Goal: Task Accomplishment & Management: Use online tool/utility

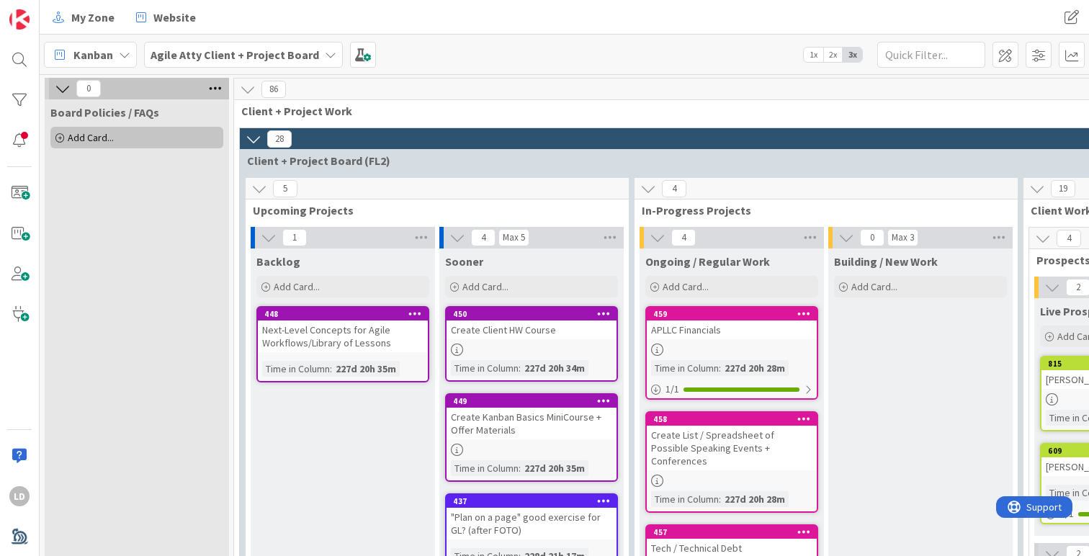
scroll to position [1919, 0]
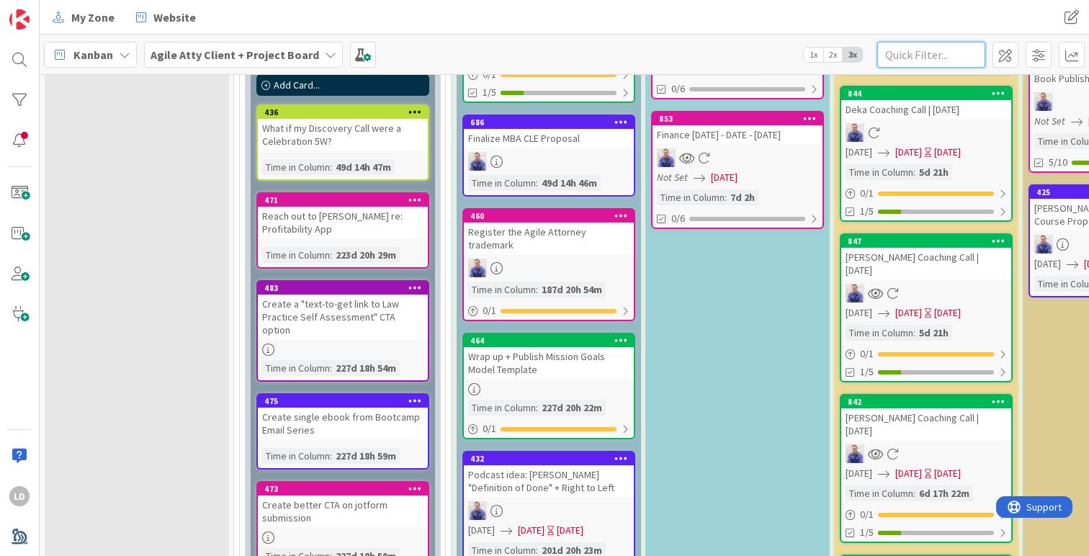
click at [899, 51] on input "text" at bounding box center [931, 55] width 108 height 26
type input "date"
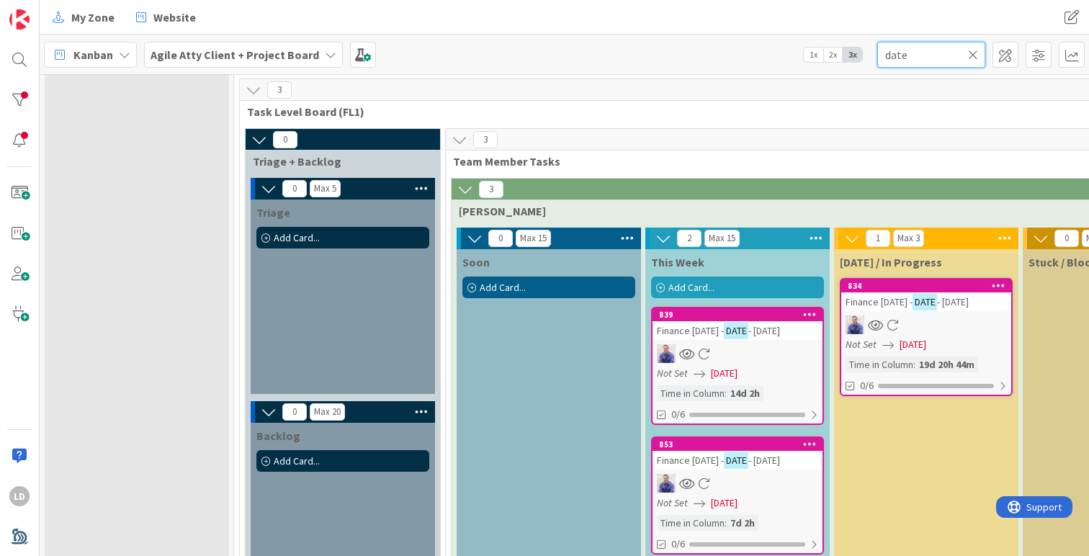
scroll to position [998, 0]
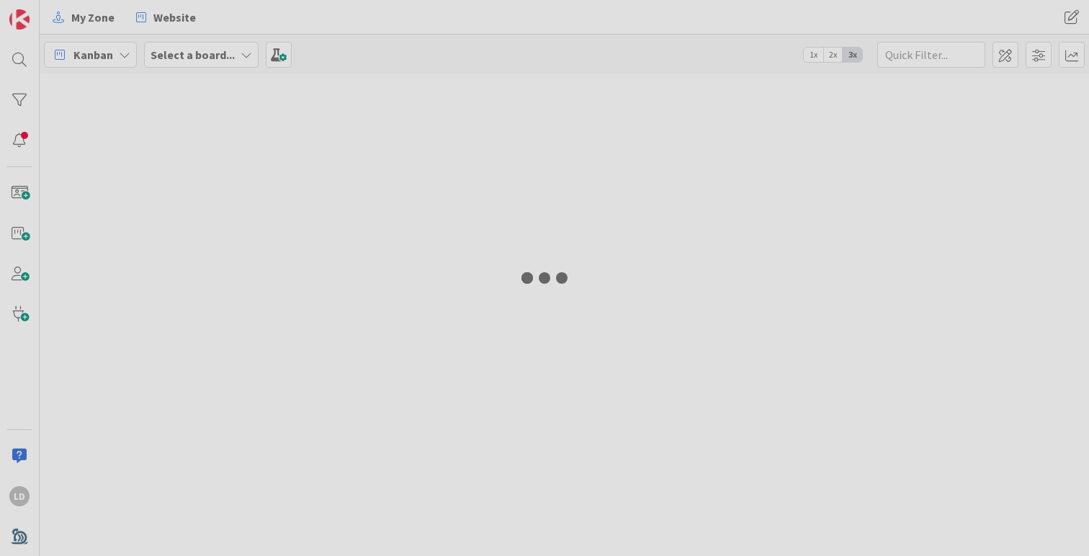
type input "date"
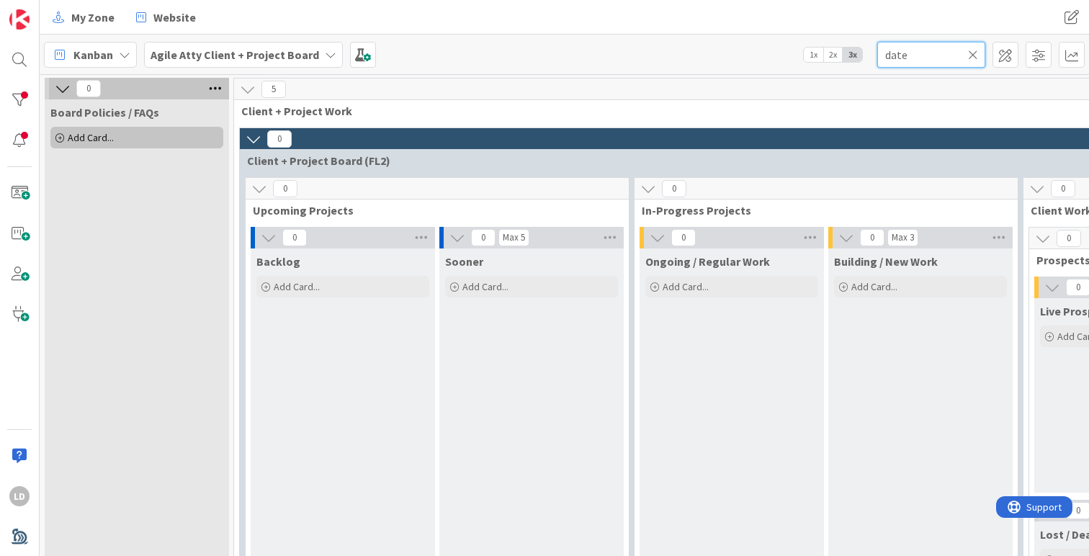
click at [927, 58] on input "date" at bounding box center [931, 55] width 108 height 26
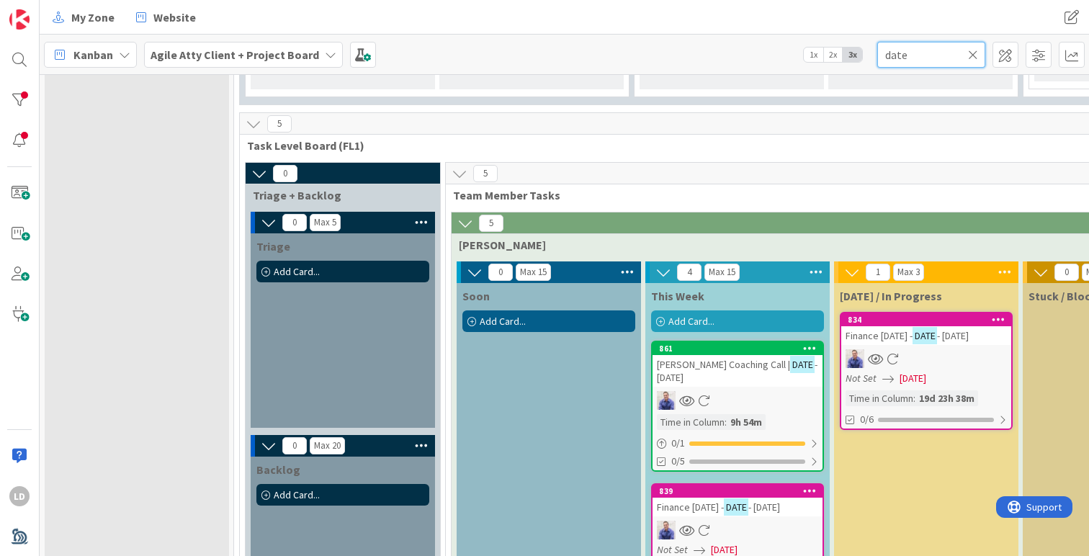
scroll to position [861, 0]
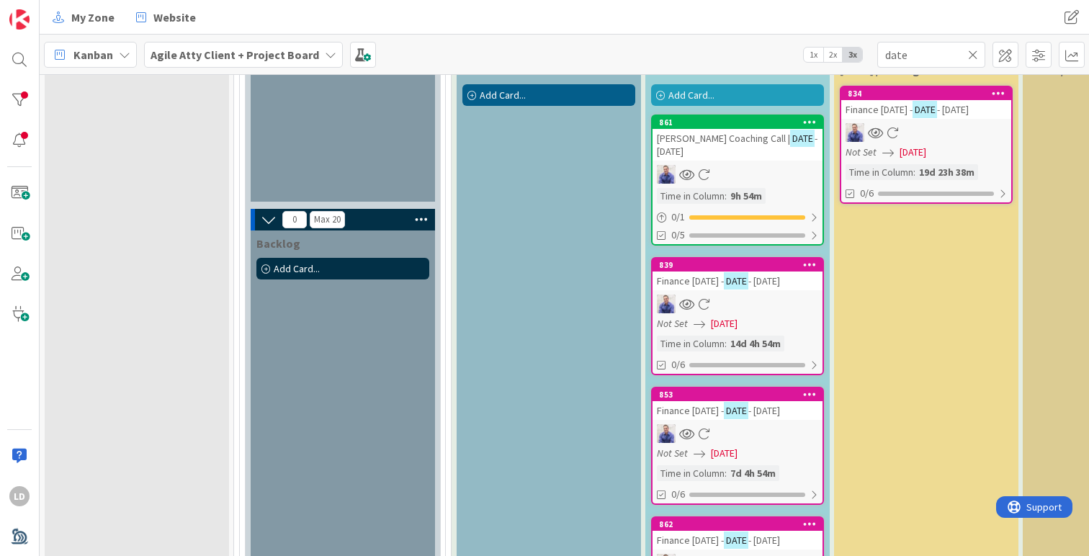
click at [712, 140] on span "[PERSON_NAME] Coaching Call |" at bounding box center [723, 138] width 133 height 13
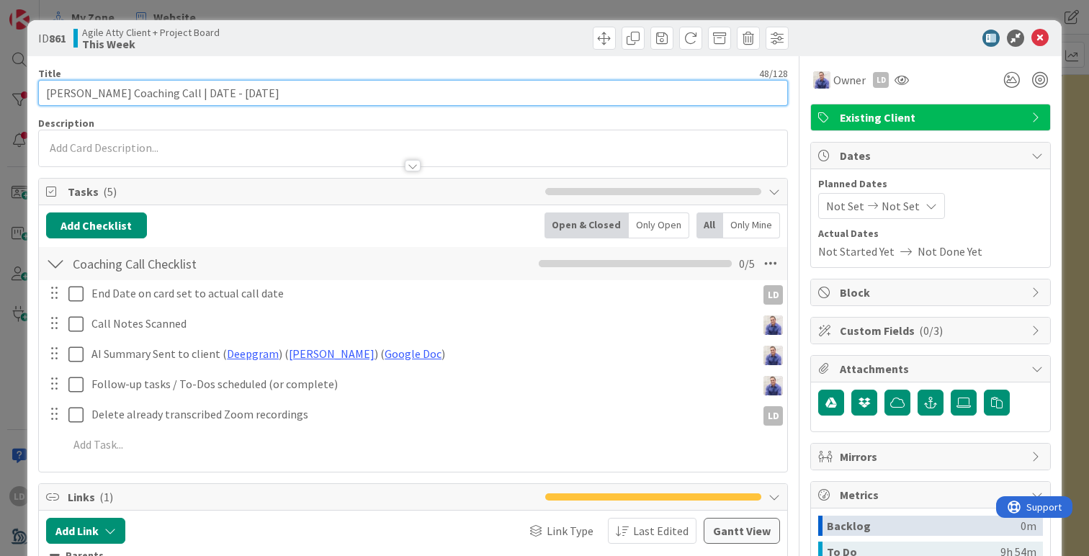
click at [197, 90] on input "[PERSON_NAME] Coaching Call | DATE - [DATE]" at bounding box center [413, 93] width 750 height 26
type input "[PERSON_NAME] Coaching Call | [DATE]"
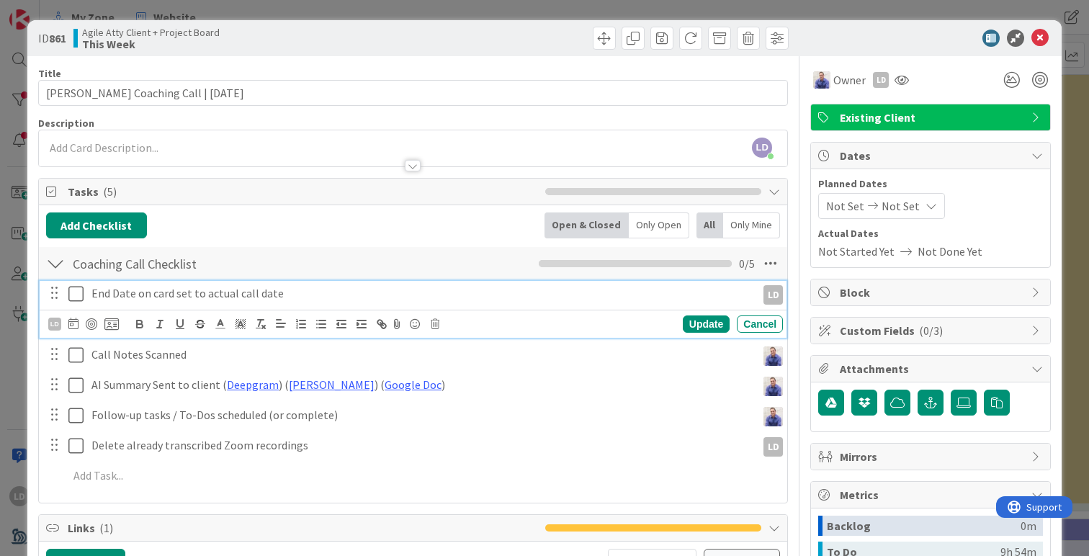
click at [76, 292] on icon at bounding box center [75, 293] width 15 height 17
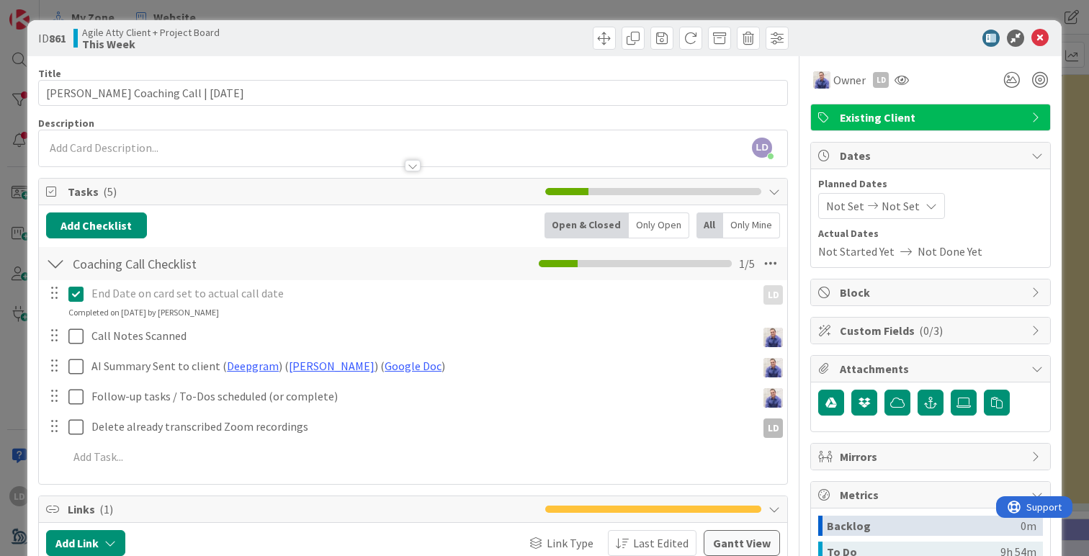
click at [852, 213] on span "Not Set" at bounding box center [845, 205] width 38 height 17
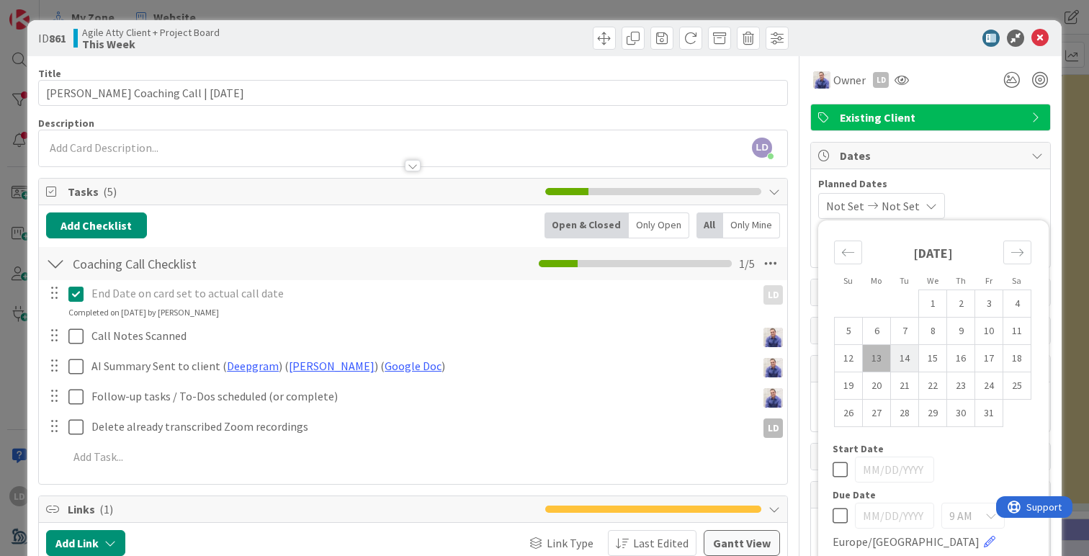
click at [906, 363] on td "14" at bounding box center [905, 358] width 28 height 27
type input "[DATE]"
click at [906, 363] on td "14" at bounding box center [905, 358] width 28 height 27
type input "[DATE]"
click at [951, 35] on div at bounding box center [923, 38] width 255 height 17
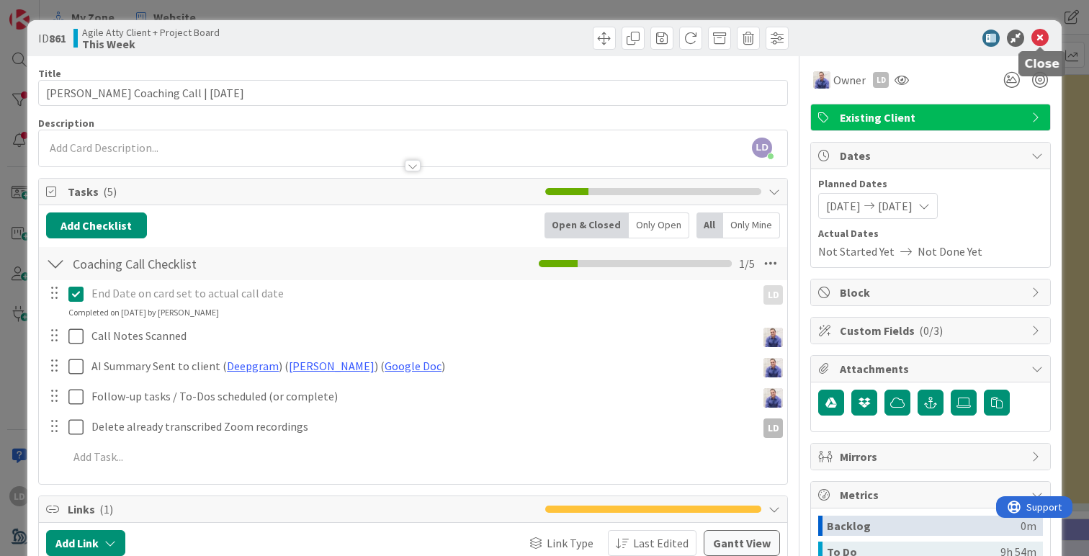
click at [1036, 35] on icon at bounding box center [1039, 38] width 17 height 17
